Goal: Task Accomplishment & Management: Manage account settings

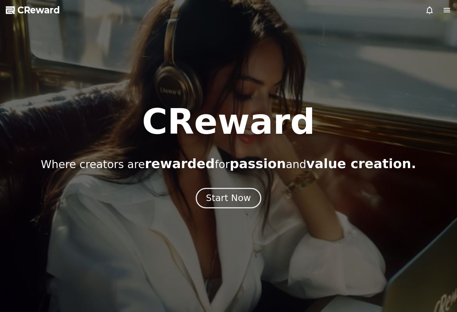
click at [221, 198] on div "Start Now" at bounding box center [228, 198] width 45 height 12
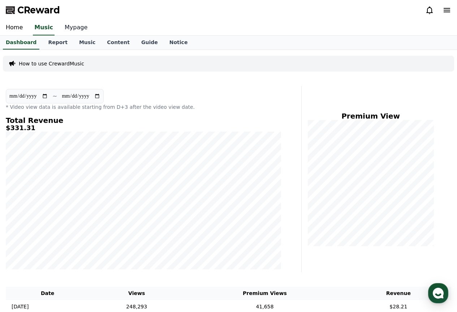
click at [63, 28] on link "Mypage" at bounding box center [76, 27] width 34 height 15
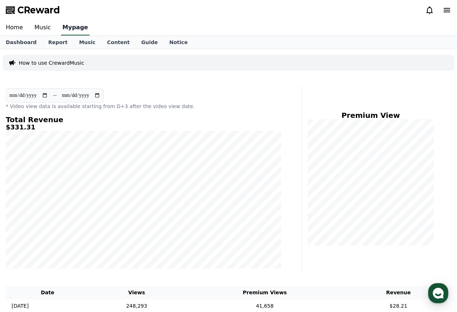
select select "**********"
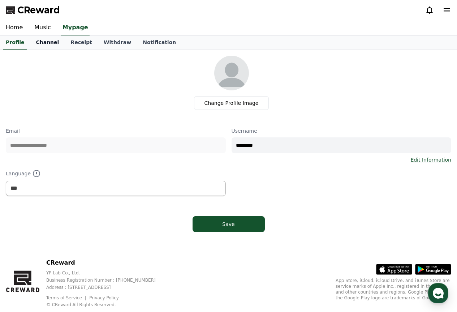
click at [46, 46] on link "Channel" at bounding box center [47, 43] width 35 height 14
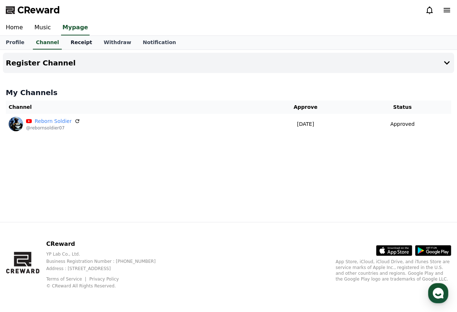
click at [73, 41] on link "Receipt" at bounding box center [81, 43] width 33 height 14
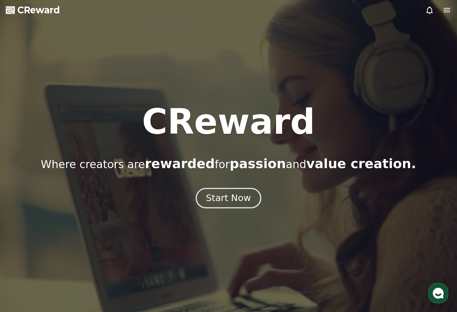
click at [234, 193] on div "Start Now" at bounding box center [228, 198] width 45 height 12
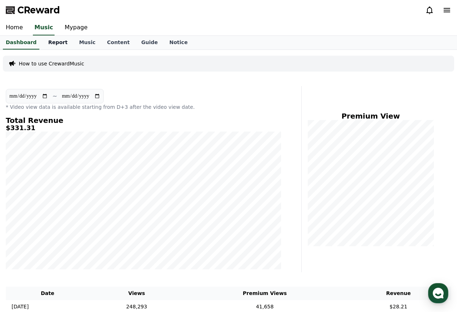
click at [58, 48] on link "Report" at bounding box center [57, 43] width 31 height 14
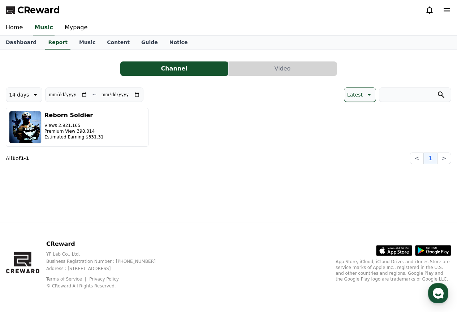
click at [237, 68] on button "Video" at bounding box center [283, 68] width 108 height 14
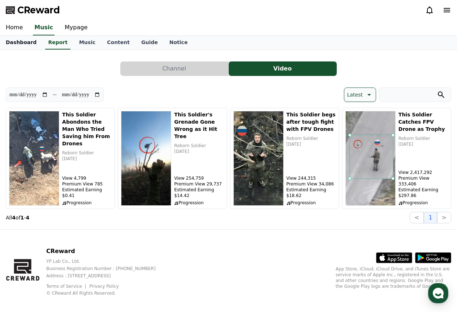
click at [22, 45] on link "Dashboard" at bounding box center [21, 43] width 42 height 14
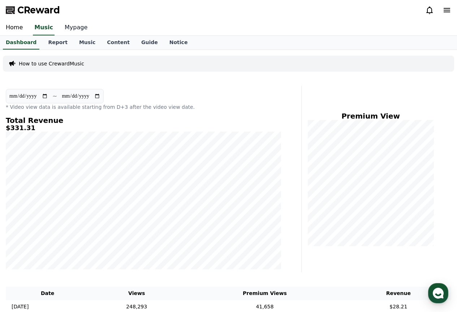
click at [74, 31] on link "Mypage" at bounding box center [76, 27] width 34 height 15
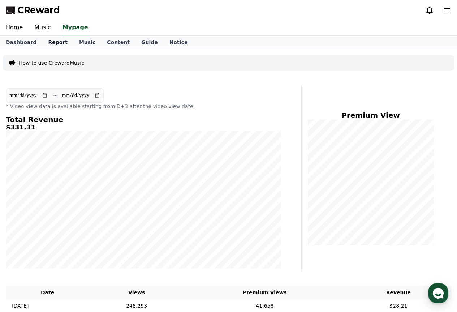
select select "**********"
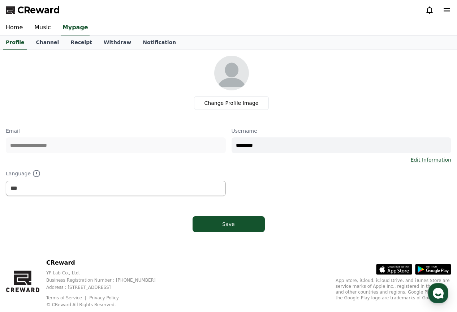
click at [53, 40] on link "Channel" at bounding box center [47, 43] width 35 height 14
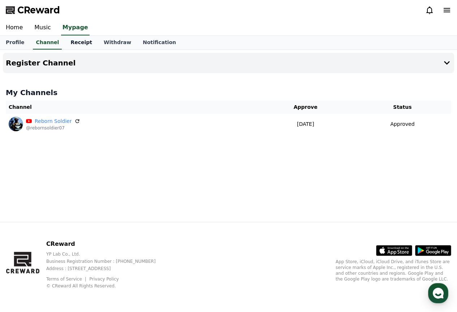
click at [74, 42] on link "Receipt" at bounding box center [81, 43] width 33 height 14
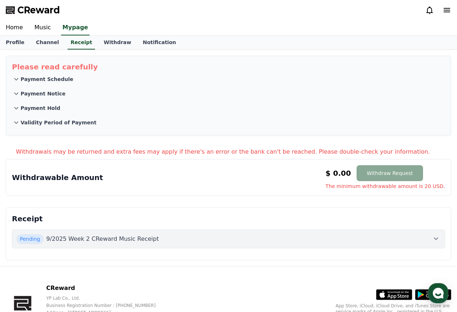
click at [128, 238] on p "9/2025 Week 2 CReward Music Receipt" at bounding box center [102, 238] width 113 height 9
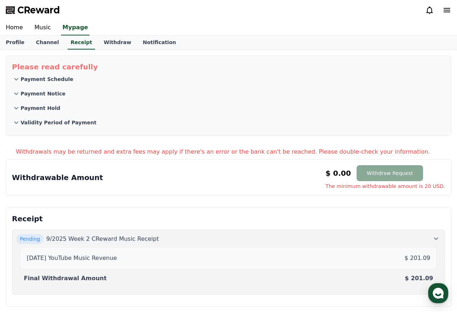
click at [338, 258] on div "[DATE] YouTube Music Revenue $ 201.09" at bounding box center [228, 258] width 409 height 14
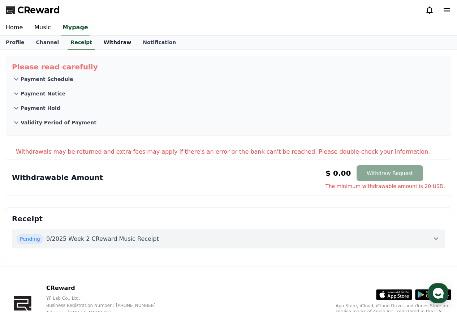
click at [113, 39] on link "Withdraw" at bounding box center [117, 43] width 39 height 14
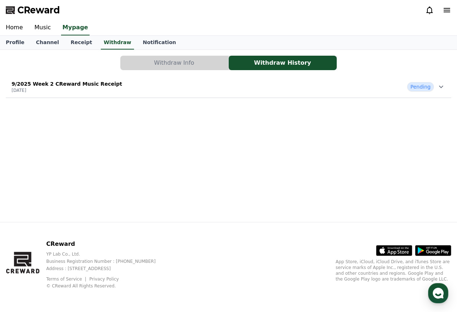
click at [271, 109] on div "Withdraw Info Withdraw History 9/2025 Week 2 CReward Music Receipt [DATE] Pendi…" at bounding box center [228, 136] width 457 height 172
click at [262, 95] on div "9/2025 Week 2 CReward Music Receipt [DATE] Pending" at bounding box center [228, 86] width 445 height 19
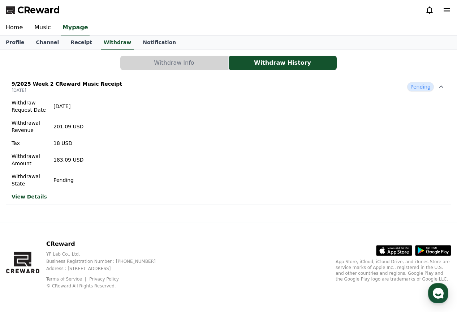
click at [27, 195] on link "View Details" at bounding box center [48, 196] width 72 height 7
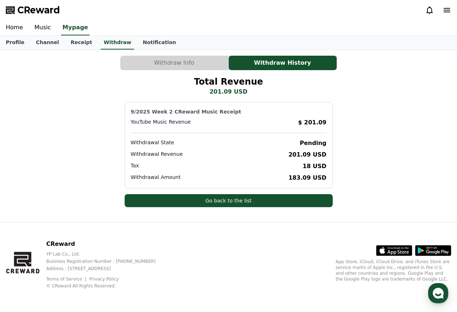
click at [307, 179] on p "183.09 USD" at bounding box center [307, 177] width 38 height 9
drag, startPoint x: 327, startPoint y: 175, endPoint x: 285, endPoint y: 177, distance: 42.3
click at [285, 177] on div "9/2025 Week 2 CReward Music Receipt YouTube Music Revenue $ 201.09 Withdrawal S…" at bounding box center [229, 145] width 208 height 86
